Goal: Task Accomplishment & Management: Complete application form

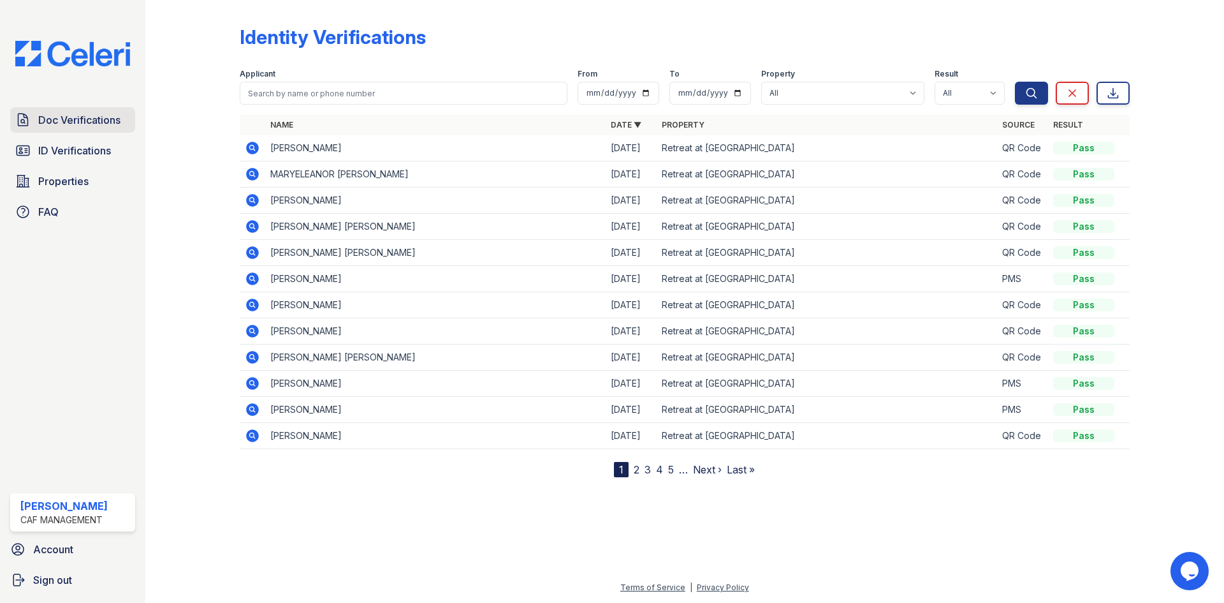
click at [61, 119] on span "Doc Verifications" at bounding box center [79, 119] width 82 height 15
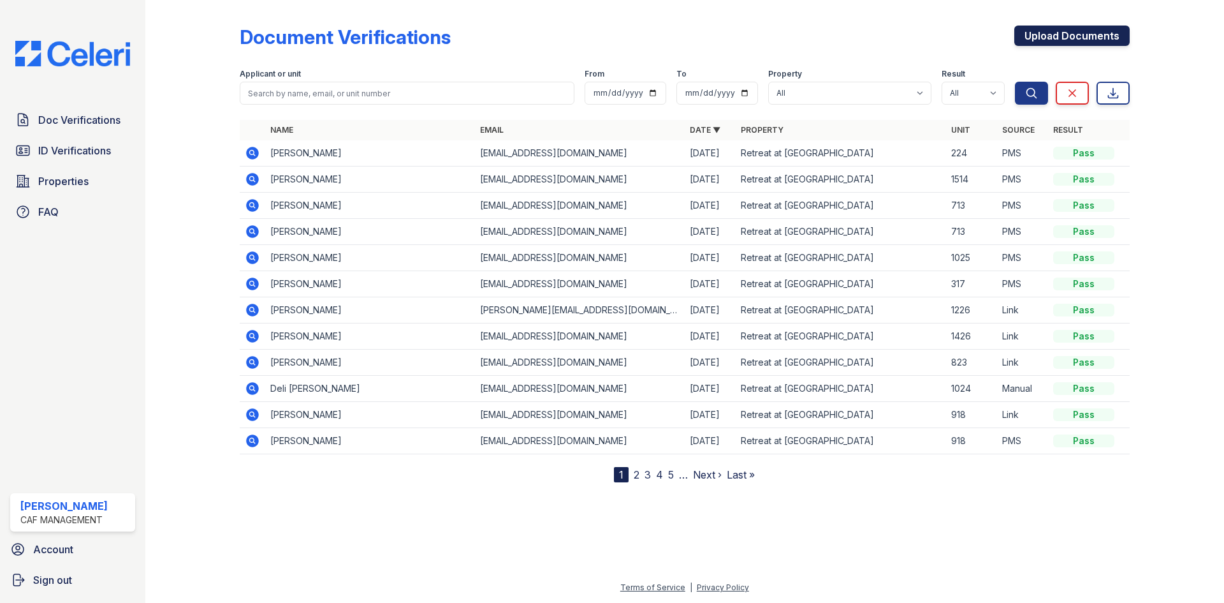
click at [1048, 43] on link "Upload Documents" at bounding box center [1071, 36] width 115 height 20
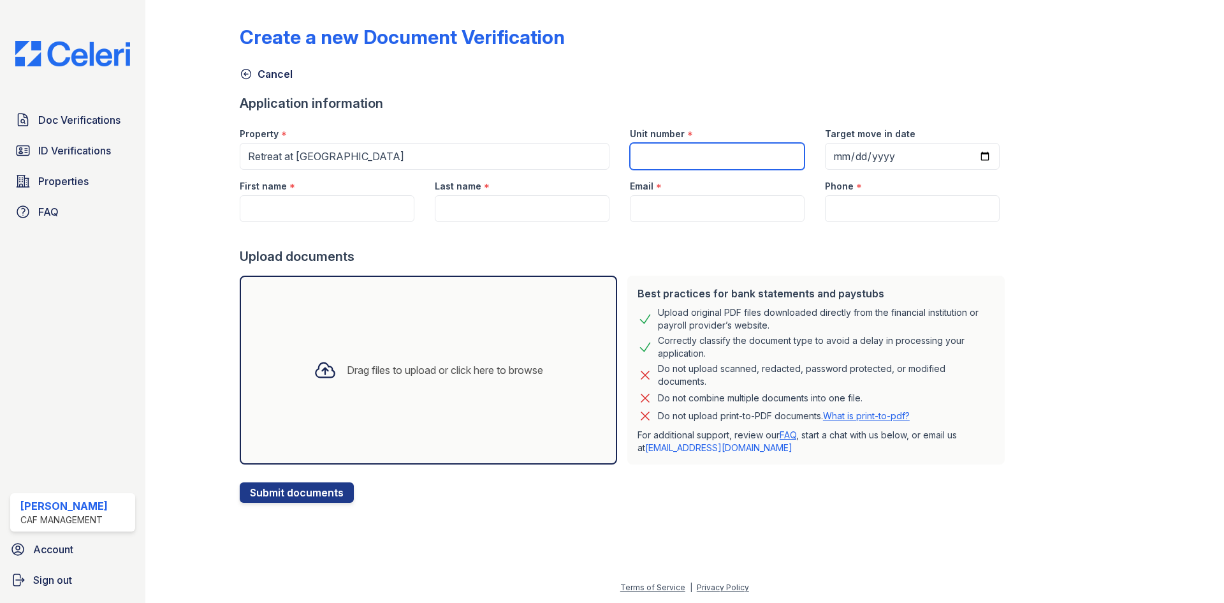
click at [671, 157] on input "Unit number" at bounding box center [717, 156] width 175 height 27
click at [330, 208] on input "First name" at bounding box center [327, 208] width 175 height 27
paste input "[PERSON_NAME]"
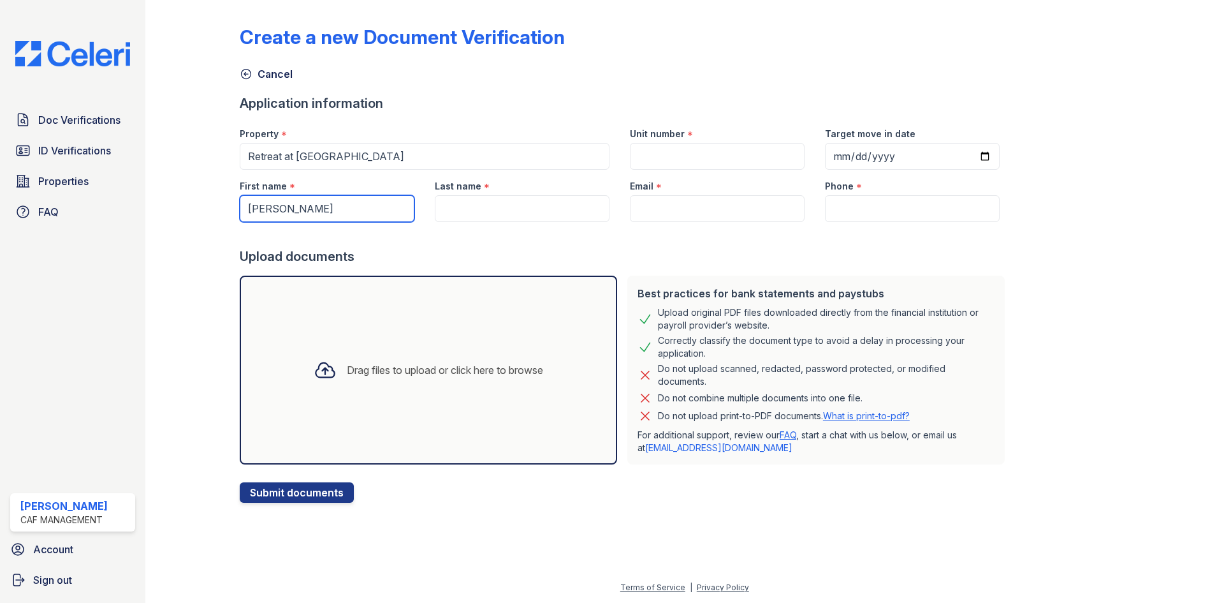
type input "[PERSON_NAME]"
click at [503, 217] on input "Last name" at bounding box center [522, 208] width 175 height 27
paste input "[PERSON_NAME]"
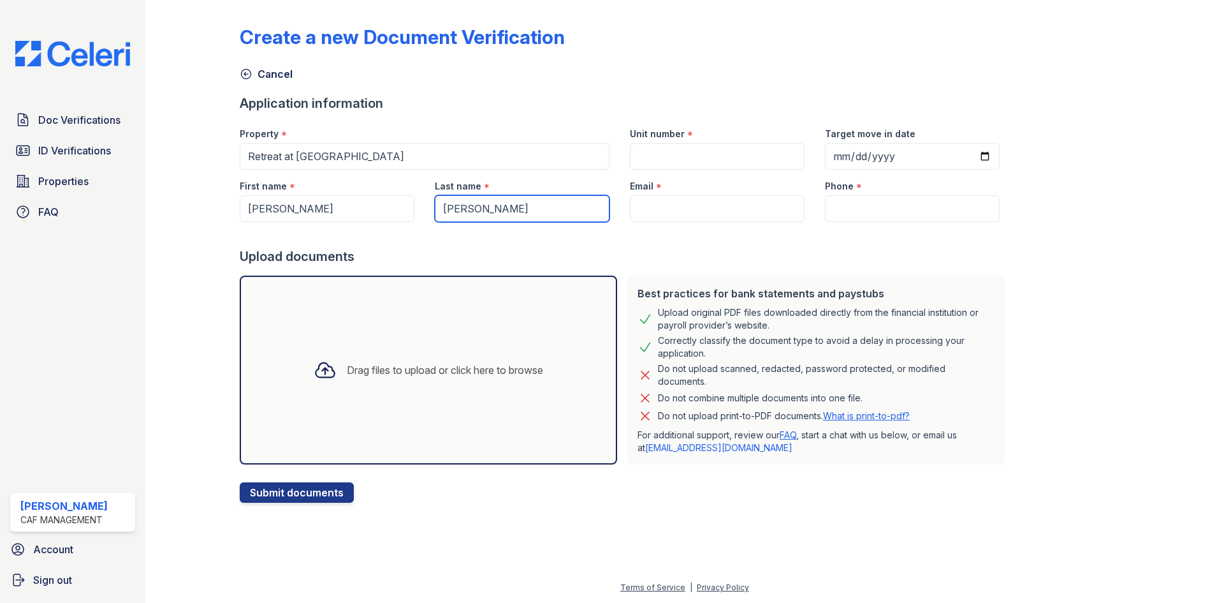
type input "[PERSON_NAME]"
click at [743, 200] on input "Email" at bounding box center [717, 208] width 175 height 27
paste input "[PERSON_NAME][EMAIL_ADDRESS][DOMAIN_NAME]"
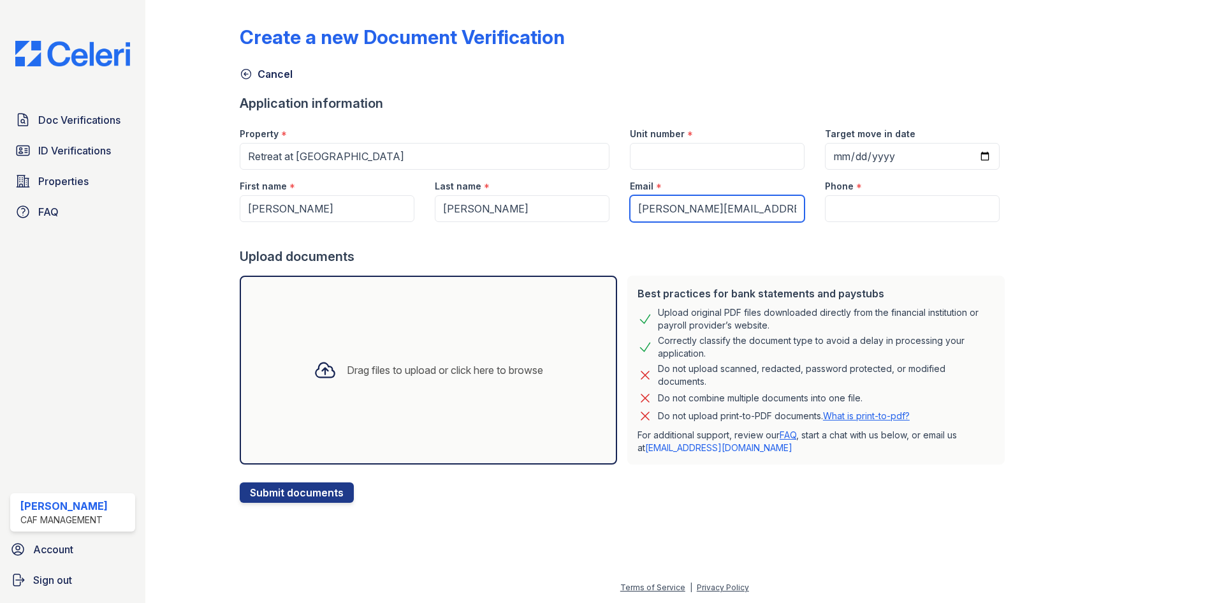
type input "[PERSON_NAME][EMAIL_ADDRESS][DOMAIN_NAME]"
click at [724, 165] on input "Unit number" at bounding box center [717, 156] width 175 height 27
type input "1821"
click at [835, 225] on div at bounding box center [625, 235] width 770 height 26
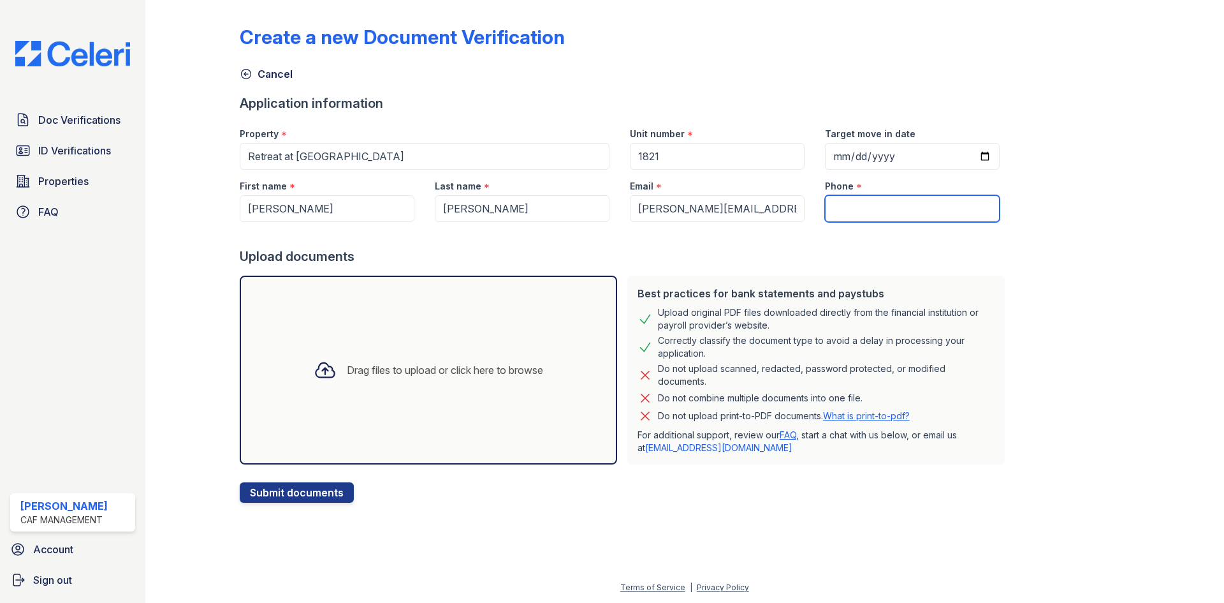
click at [840, 214] on input "Phone" at bounding box center [912, 208] width 175 height 27
paste input "(682) 273-8447"
type input "(682) 273-8447"
click at [442, 370] on div "Drag files to upload or click here to browse" at bounding box center [445, 369] width 196 height 15
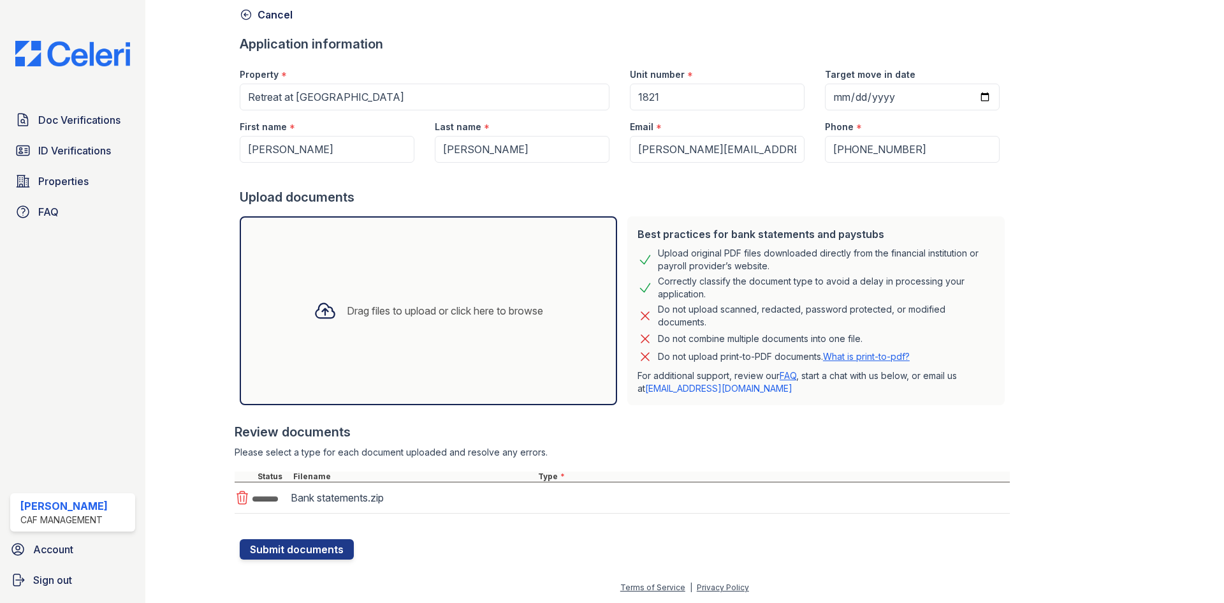
scroll to position [63, 0]
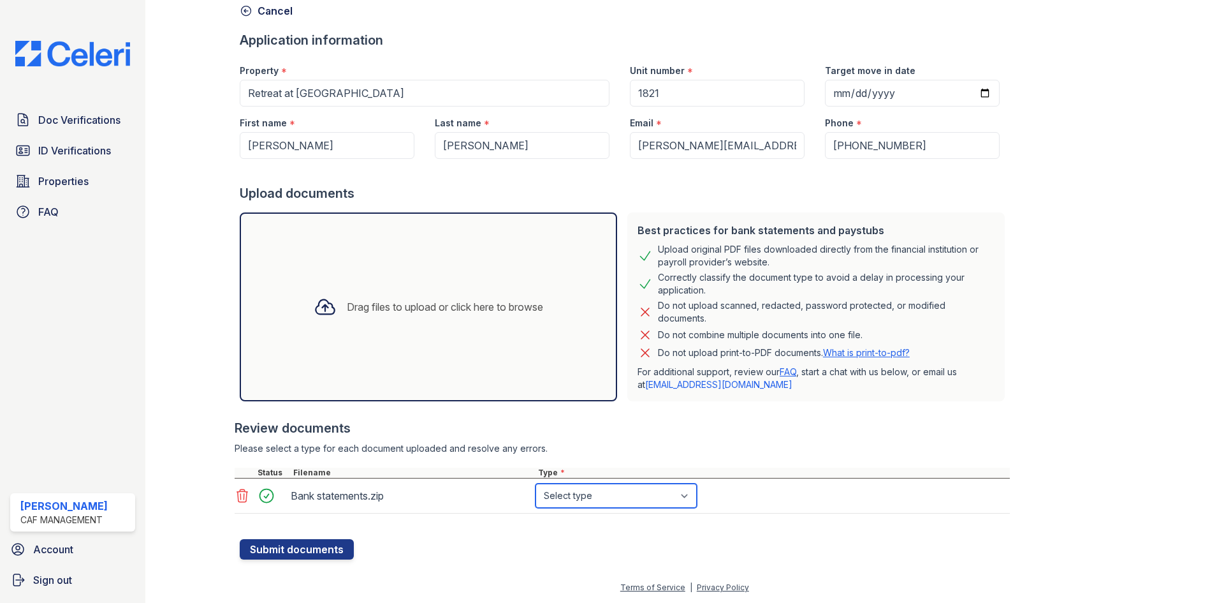
click at [575, 501] on select "Select type Paystub Bank Statement Offer Letter Tax Documents Benefit Award Let…" at bounding box center [616, 495] width 161 height 24
select select "bank_statement"
click at [536, 483] on select "Select type Paystub Bank Statement Offer Letter Tax Documents Benefit Award Let…" at bounding box center [616, 495] width 161 height 24
click at [303, 553] on button "Submit documents" at bounding box center [297, 549] width 114 height 20
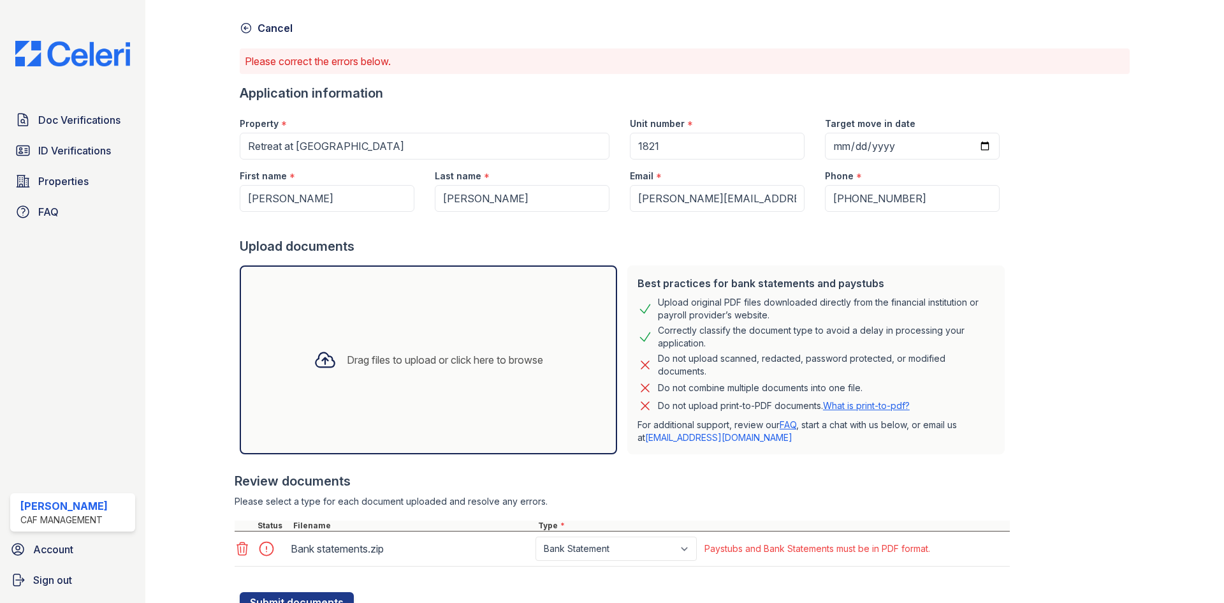
scroll to position [99, 0]
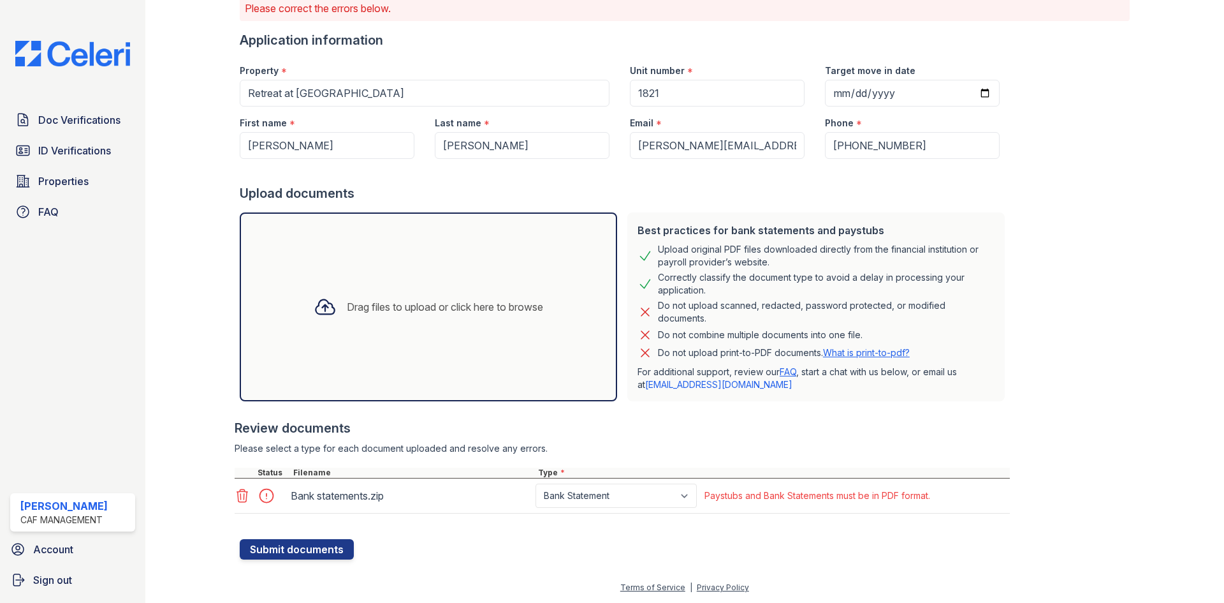
click at [240, 495] on icon at bounding box center [242, 495] width 11 height 13
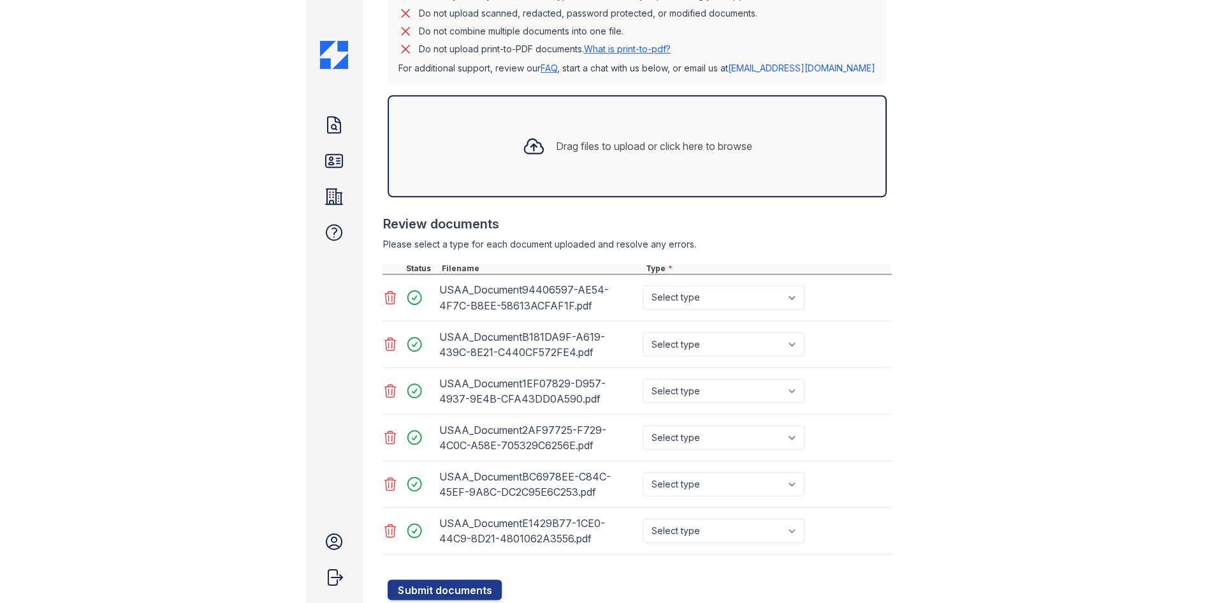
scroll to position [343, 0]
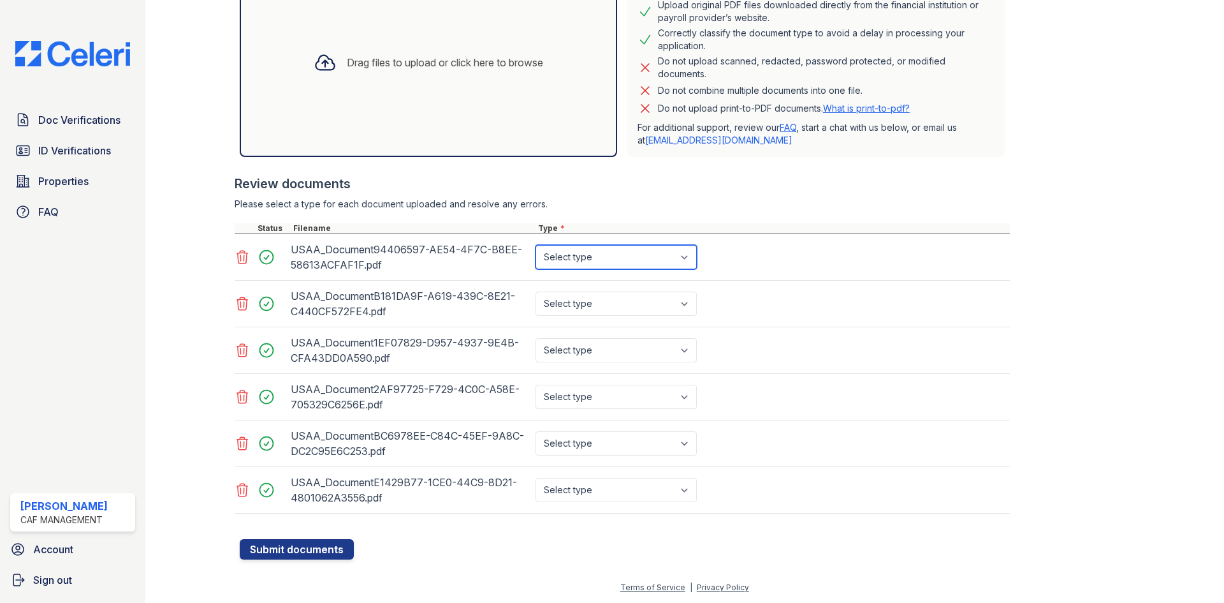
click at [653, 261] on select "Select type Paystub Bank Statement Offer Letter Tax Documents Benefit Award Let…" at bounding box center [616, 257] width 161 height 24
select select "bank_statement"
click at [536, 245] on select "Select type Paystub Bank Statement Offer Letter Tax Documents Benefit Award Let…" at bounding box center [616, 257] width 161 height 24
click at [620, 304] on select "Select type Paystub Bank Statement Offer Letter Tax Documents Benefit Award Let…" at bounding box center [616, 303] width 161 height 24
select select "bank_statement"
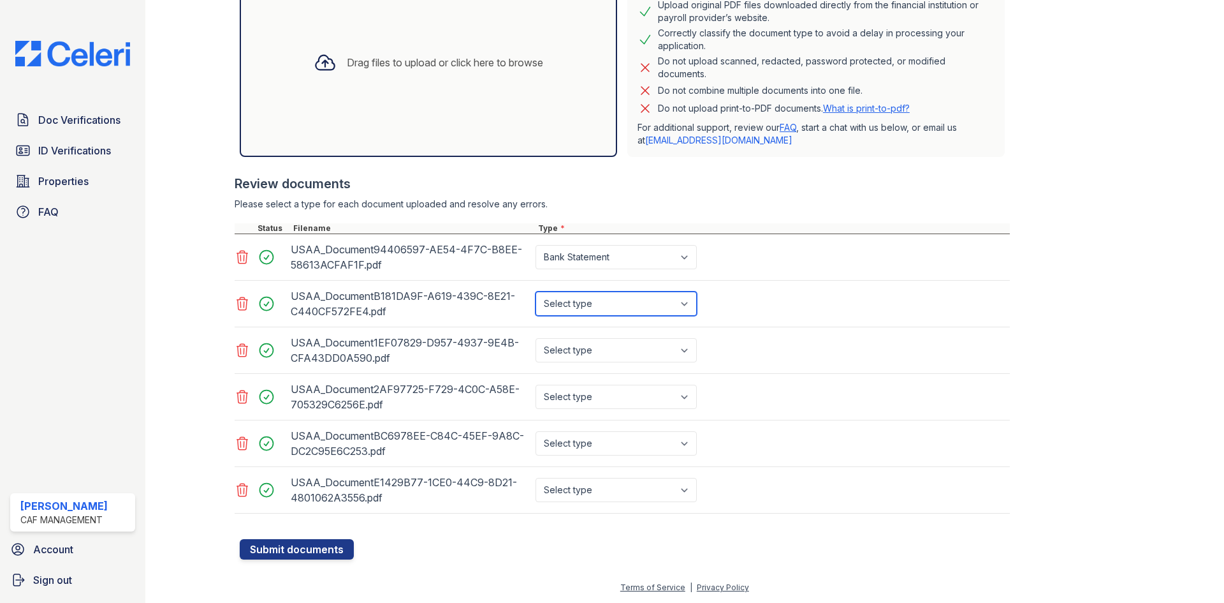
click at [536, 291] on select "Select type Paystub Bank Statement Offer Letter Tax Documents Benefit Award Let…" at bounding box center [616, 303] width 161 height 24
click at [598, 363] on div "Select type Paystub Bank Statement Offer Letter Tax Documents Benefit Award Let…" at bounding box center [617, 350] width 169 height 36
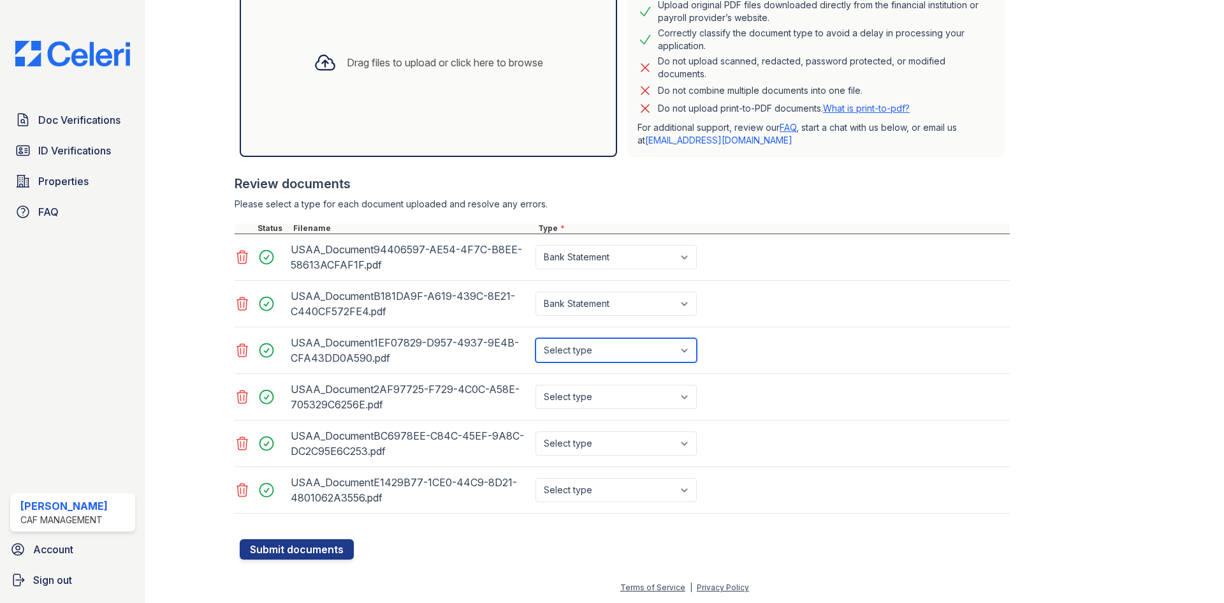
click at [596, 349] on select "Select type Paystub Bank Statement Offer Letter Tax Documents Benefit Award Let…" at bounding box center [616, 350] width 161 height 24
select select "bank_statement"
click at [536, 338] on select "Select type Paystub Bank Statement Offer Letter Tax Documents Benefit Award Let…" at bounding box center [616, 350] width 161 height 24
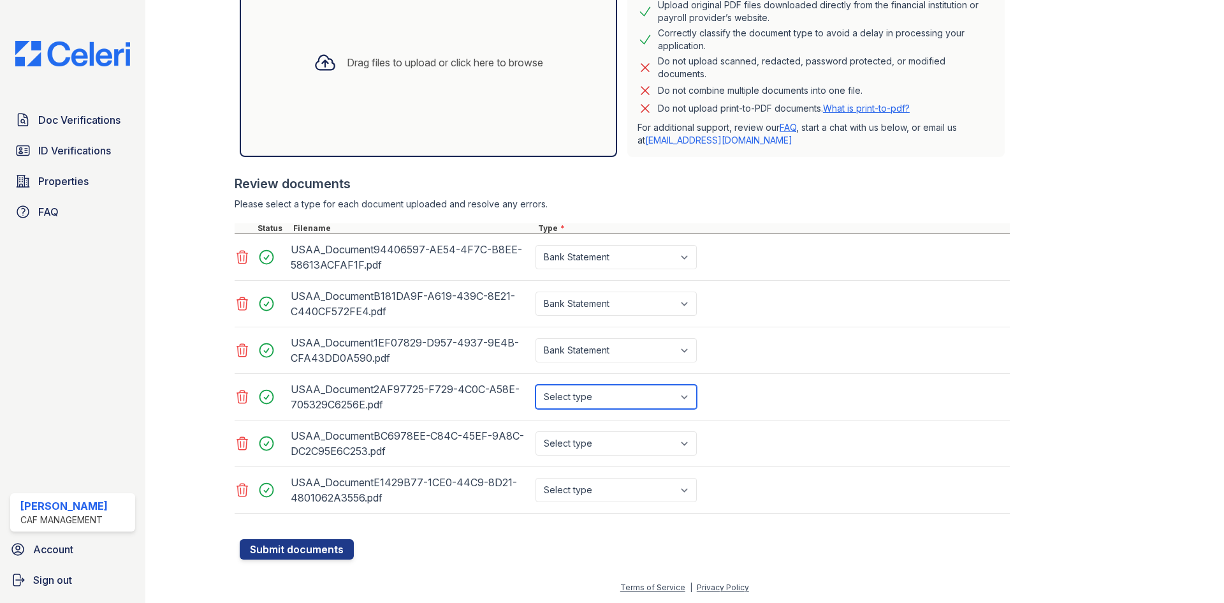
drag, startPoint x: 587, startPoint y: 390, endPoint x: 589, endPoint y: 403, distance: 13.0
click at [587, 390] on select "Select type Paystub Bank Statement Offer Letter Tax Documents Benefit Award Let…" at bounding box center [616, 396] width 161 height 24
select select "bank_statement"
click at [536, 384] on select "Select type Paystub Bank Statement Offer Letter Tax Documents Benefit Award Let…" at bounding box center [616, 396] width 161 height 24
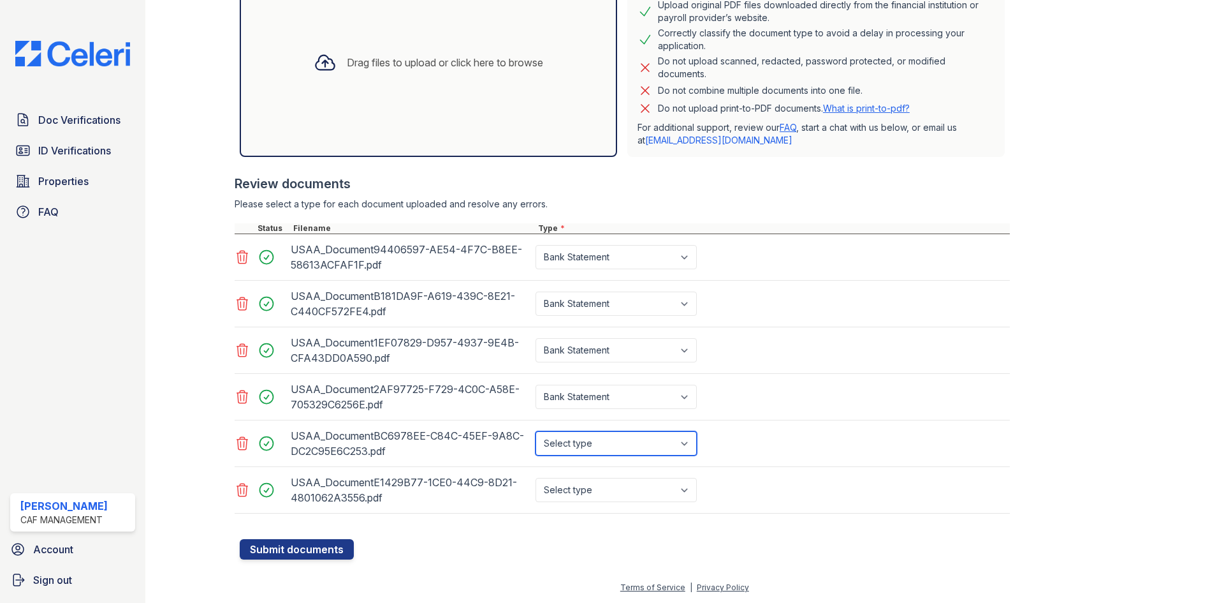
click at [584, 442] on select "Select type Paystub Bank Statement Offer Letter Tax Documents Benefit Award Let…" at bounding box center [616, 443] width 161 height 24
select select "bank_statement"
click at [536, 431] on select "Select type Paystub Bank Statement Offer Letter Tax Documents Benefit Award Let…" at bounding box center [616, 443] width 161 height 24
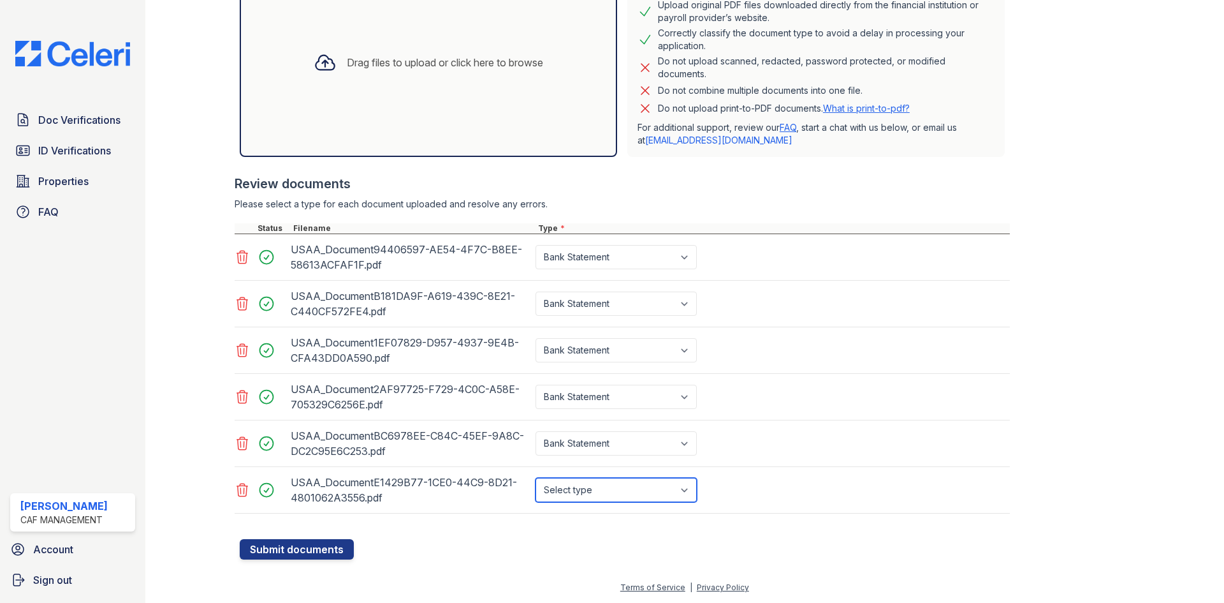
click at [591, 493] on select "Select type Paystub Bank Statement Offer Letter Tax Documents Benefit Award Let…" at bounding box center [616, 490] width 161 height 24
select select "bank_statement"
click at [536, 478] on select "Select type Paystub Bank Statement Offer Letter Tax Documents Benefit Award Let…" at bounding box center [616, 490] width 161 height 24
click at [290, 552] on button "Submit documents" at bounding box center [297, 549] width 114 height 20
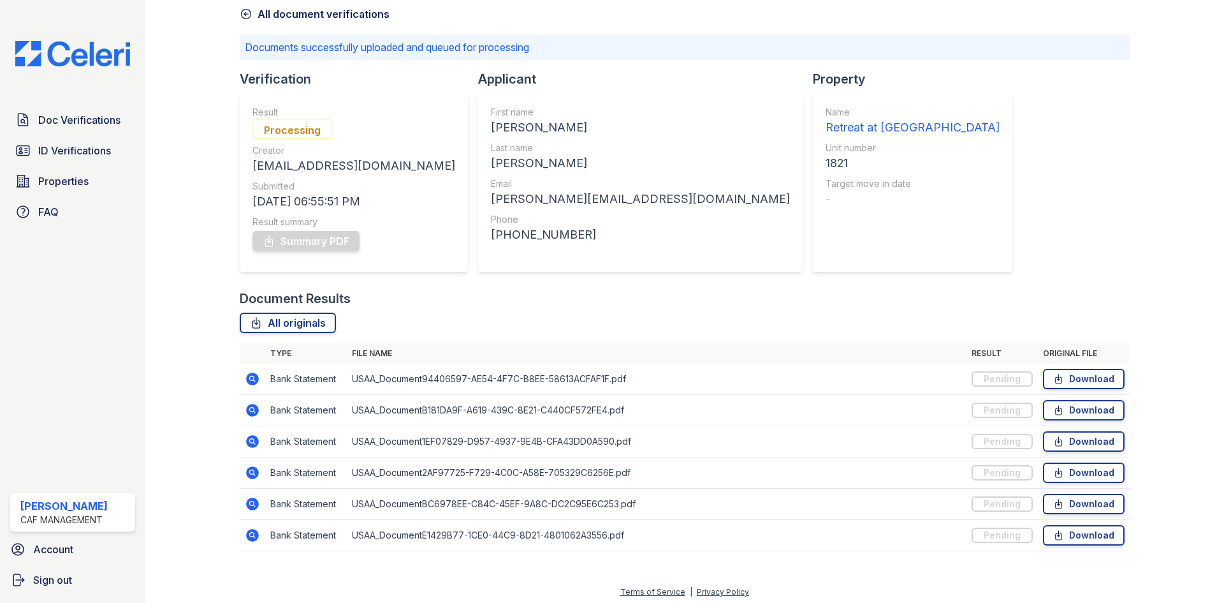
scroll to position [64, 0]
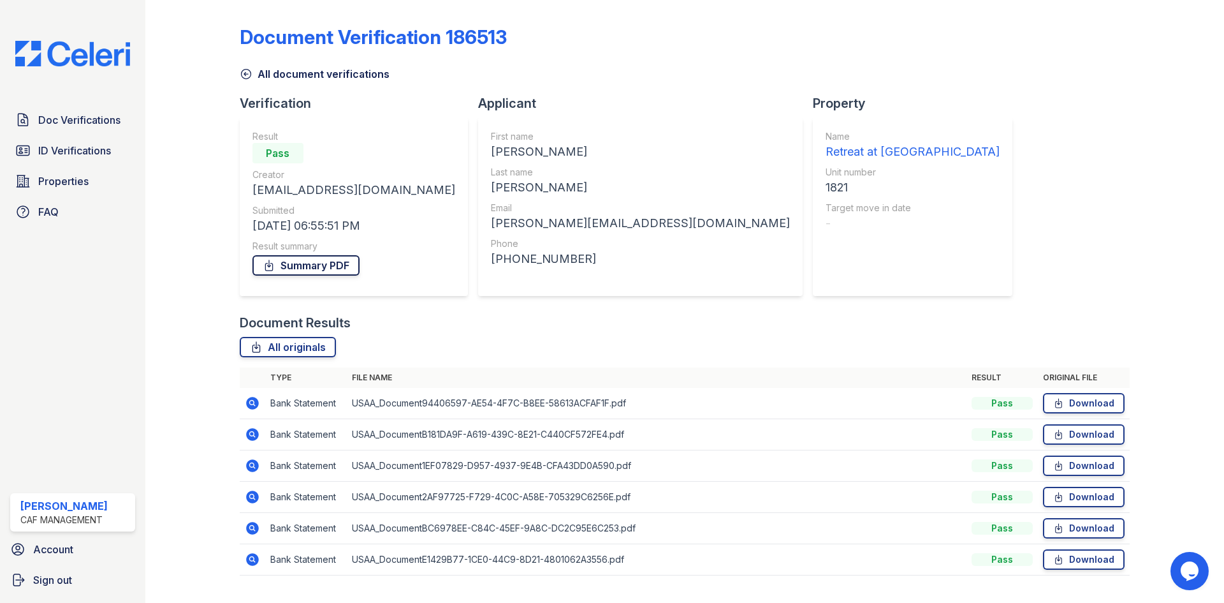
click at [319, 267] on link "Summary PDF" at bounding box center [306, 265] width 107 height 20
